Goal: Contribute content: Contribute content

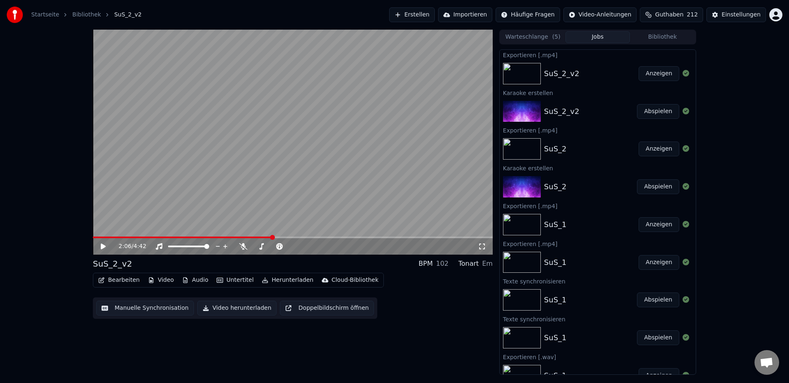
click at [432, 14] on button "Erstellen" at bounding box center [412, 14] width 46 height 15
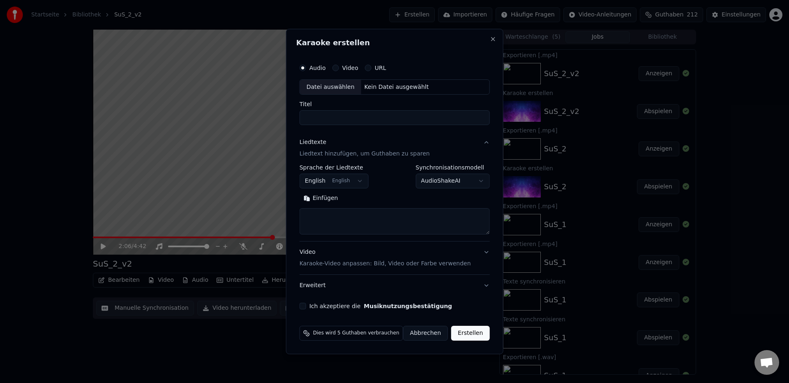
click at [333, 86] on div "Datei auswählen" at bounding box center [330, 87] width 61 height 15
type input "**********"
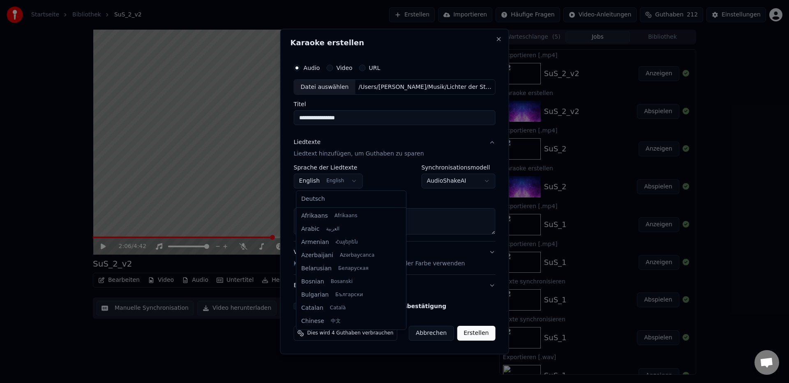
click at [315, 182] on body "**********" at bounding box center [394, 191] width 789 height 383
select select "**"
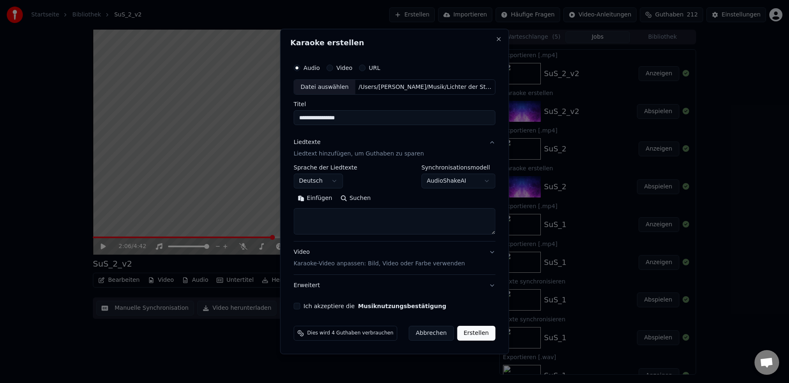
click at [323, 198] on button "Einfügen" at bounding box center [315, 198] width 43 height 13
drag, startPoint x: 323, startPoint y: 218, endPoint x: 337, endPoint y: 219, distance: 13.2
click at [337, 219] on textarea at bounding box center [392, 221] width 197 height 26
drag, startPoint x: 323, startPoint y: 217, endPoint x: 457, endPoint y: 219, distance: 134.0
click at [457, 219] on textarea at bounding box center [392, 221] width 197 height 26
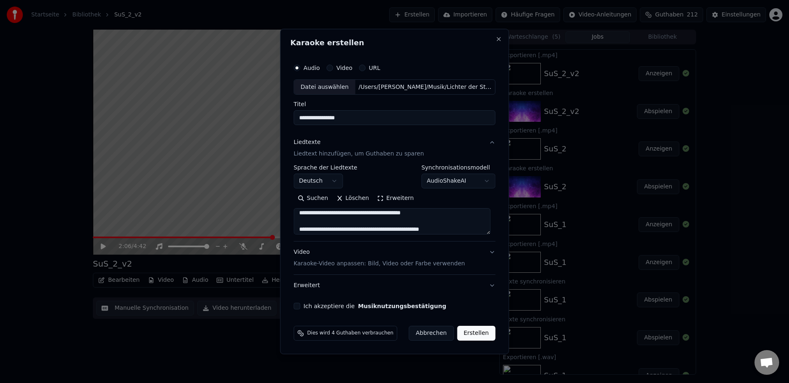
scroll to position [41, 0]
drag, startPoint x: 322, startPoint y: 225, endPoint x: 463, endPoint y: 226, distance: 141.0
click at [463, 226] on textarea at bounding box center [392, 221] width 197 height 26
drag, startPoint x: 323, startPoint y: 218, endPoint x: 476, endPoint y: 219, distance: 153.3
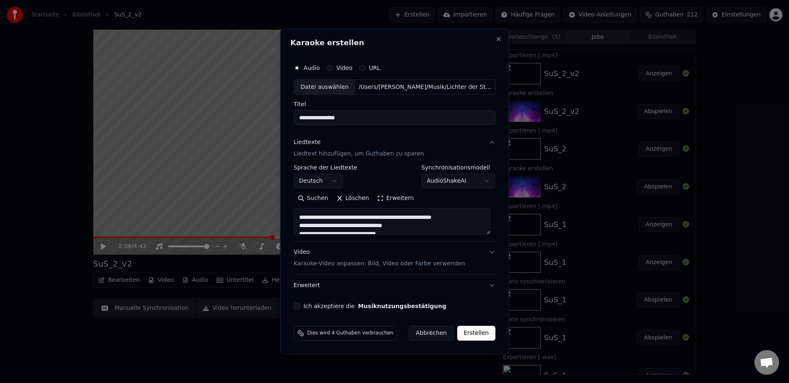
click at [476, 219] on textarea at bounding box center [392, 221] width 197 height 26
drag, startPoint x: 353, startPoint y: 233, endPoint x: 364, endPoint y: 232, distance: 10.7
click at [364, 232] on textarea at bounding box center [392, 221] width 197 height 26
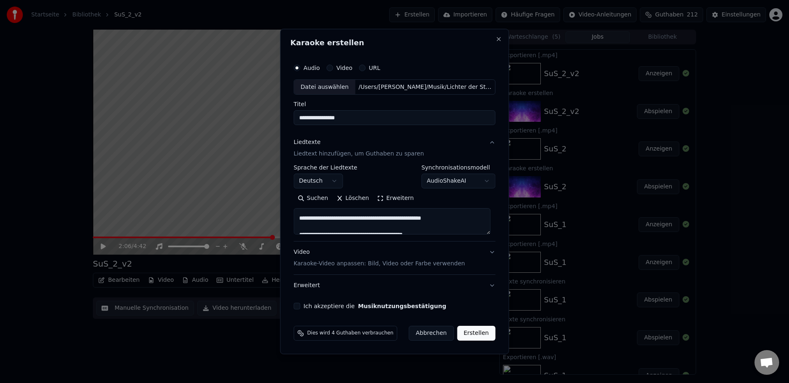
click at [354, 221] on textarea at bounding box center [392, 221] width 197 height 26
click at [353, 219] on textarea at bounding box center [392, 221] width 197 height 26
click at [324, 229] on textarea at bounding box center [392, 221] width 197 height 26
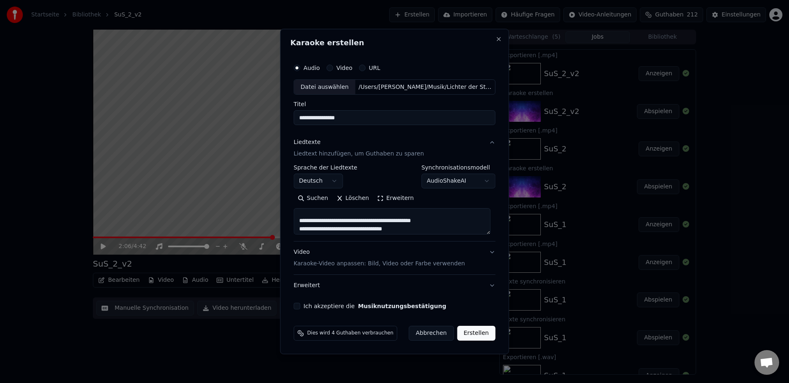
click at [336, 222] on textarea at bounding box center [392, 221] width 197 height 26
click at [319, 228] on textarea at bounding box center [392, 221] width 197 height 26
type textarea "**********"
click at [324, 287] on button "Erweitert" at bounding box center [395, 285] width 202 height 21
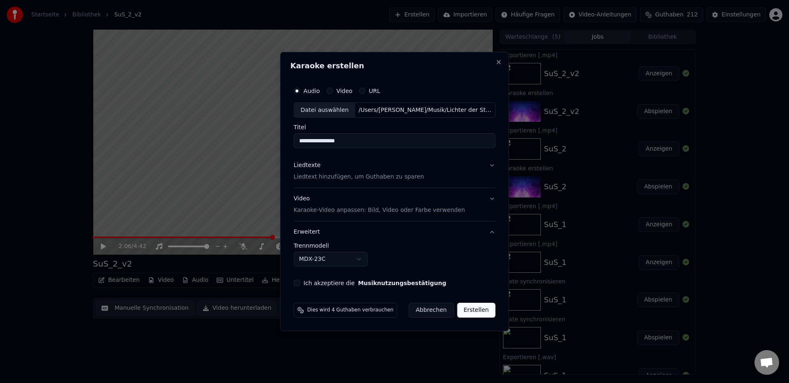
click at [322, 261] on body "**********" at bounding box center [394, 191] width 789 height 383
click at [300, 284] on button "Ich akzeptiere die Musiknutzungsbestätigung" at bounding box center [297, 283] width 7 height 7
click at [468, 310] on button "Erstellen" at bounding box center [476, 310] width 38 height 15
select select "******"
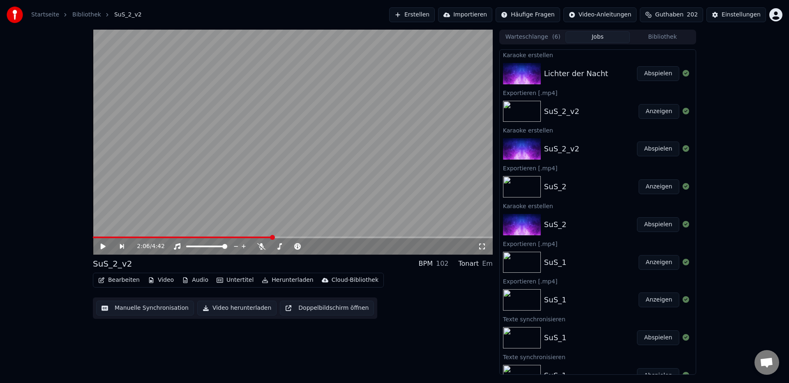
click at [596, 73] on div "Lichter der Nacht" at bounding box center [576, 74] width 64 height 12
click at [656, 72] on button "Abspielen" at bounding box center [658, 73] width 42 height 15
click at [105, 247] on icon at bounding box center [103, 246] width 4 height 5
click at [294, 282] on button "Herunterladen" at bounding box center [288, 280] width 58 height 12
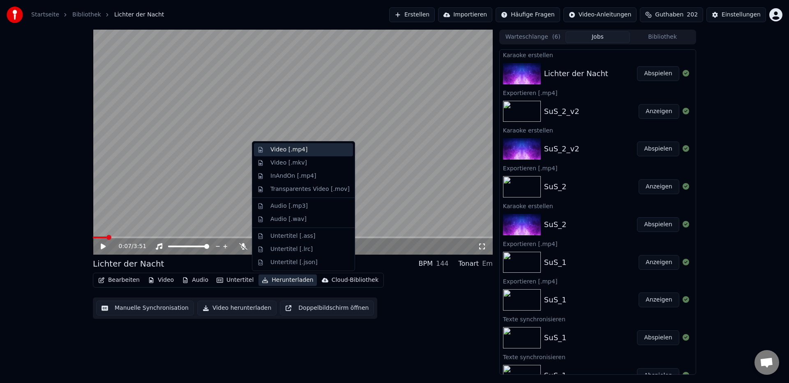
click at [300, 151] on div "Video [.mp4]" at bounding box center [288, 150] width 37 height 8
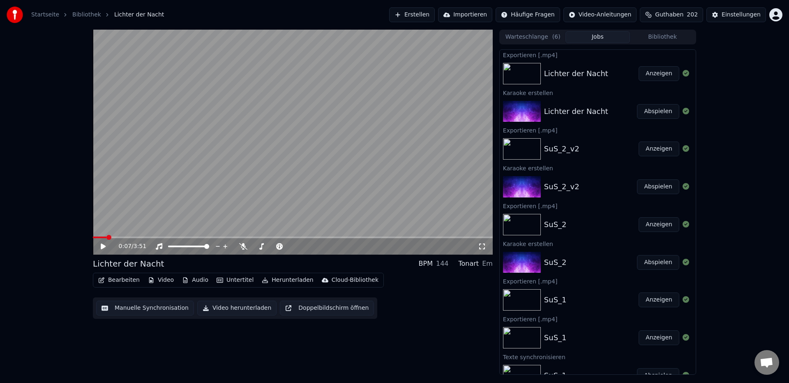
click at [292, 283] on button "Herunterladen" at bounding box center [288, 280] width 58 height 12
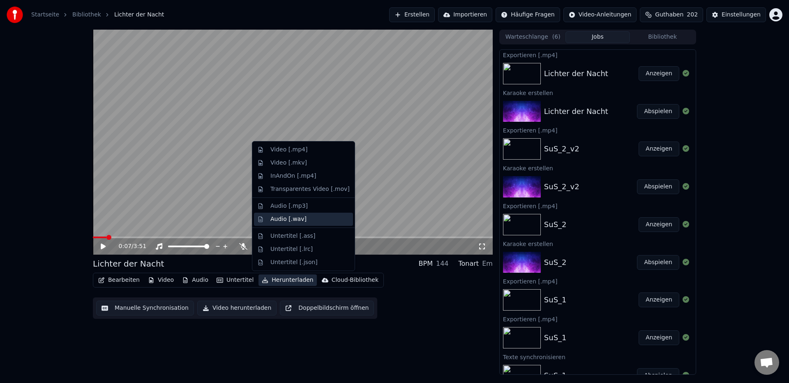
click at [287, 221] on div "Audio [.wav]" at bounding box center [288, 219] width 36 height 8
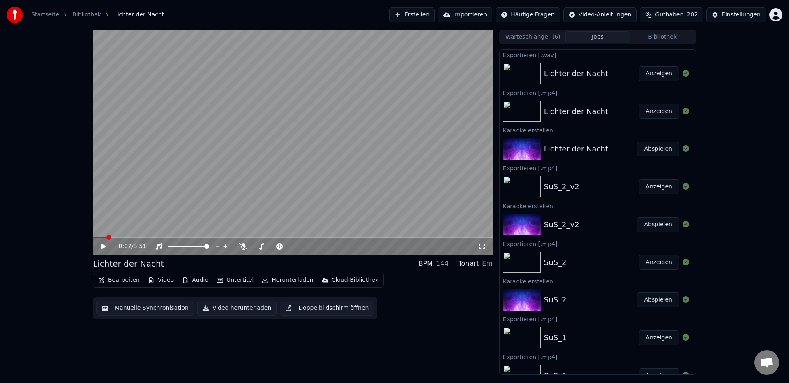
click at [652, 112] on button "Anzeigen" at bounding box center [659, 111] width 41 height 15
